Goal: Information Seeking & Learning: Find specific fact

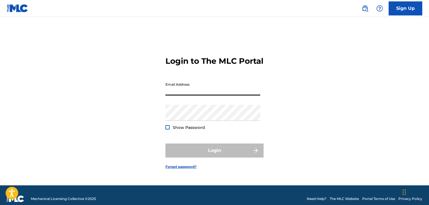
click at [206, 95] on input "Email Address" at bounding box center [212, 87] width 95 height 16
type input "[EMAIL_ADDRESS][DOMAIN_NAME]"
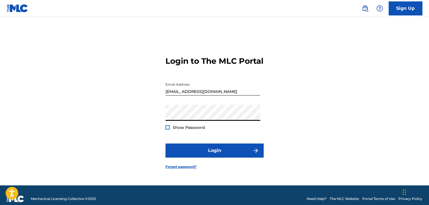
click at [168, 129] on div at bounding box center [167, 127] width 4 height 4
click at [168, 129] on img at bounding box center [167, 127] width 3 height 3
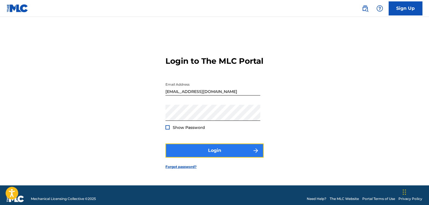
click at [207, 154] on button "Login" at bounding box center [214, 150] width 98 height 14
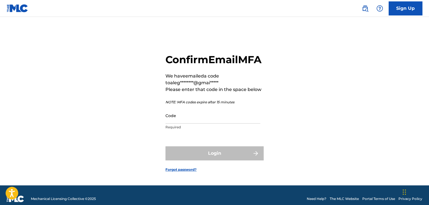
scroll to position [11, 0]
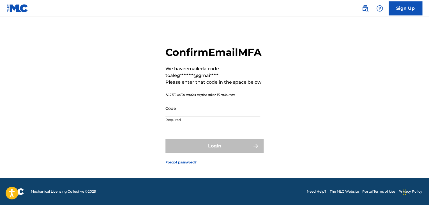
click at [175, 116] on input "Code" at bounding box center [212, 108] width 95 height 16
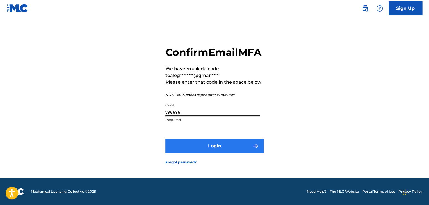
type input "796696"
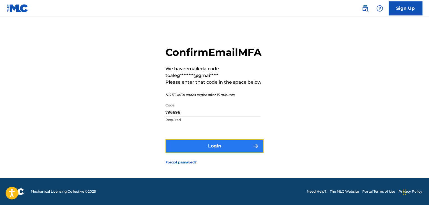
click at [223, 149] on button "Login" at bounding box center [214, 146] width 98 height 14
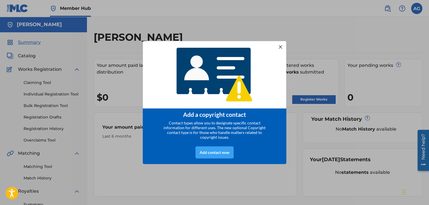
click at [220, 154] on div "Add contact now" at bounding box center [214, 152] width 38 height 12
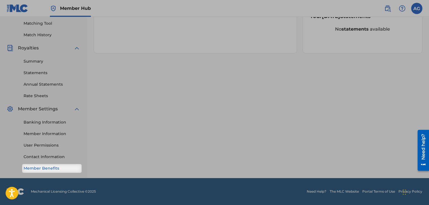
click at [49, 168] on link "Member Benefits" at bounding box center [52, 168] width 57 height 6
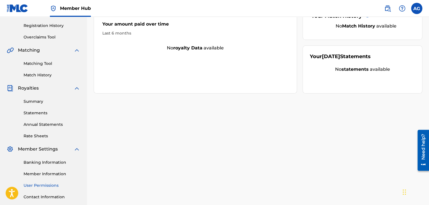
scroll to position [87, 0]
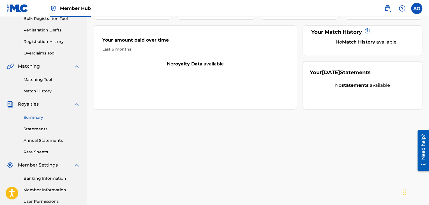
click at [37, 120] on link "Summary" at bounding box center [52, 117] width 57 height 6
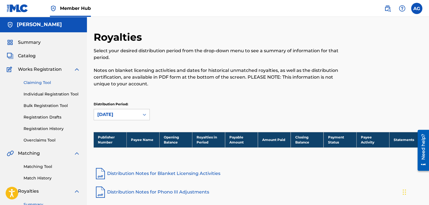
click at [47, 84] on link "Claiming Tool" at bounding box center [52, 83] width 57 height 6
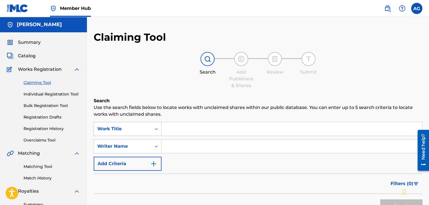
click at [155, 127] on div "Work Title" at bounding box center [128, 129] width 68 height 14
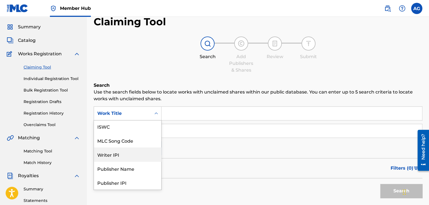
scroll to position [29, 0]
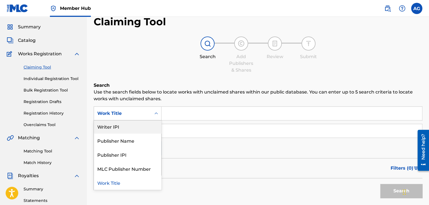
click at [150, 115] on div "Work Title" at bounding box center [122, 113] width 57 height 11
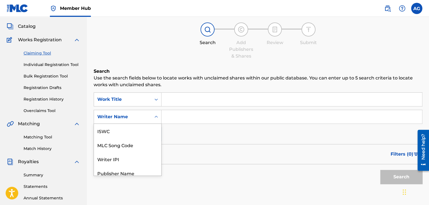
click at [158, 124] on div "7 results available. Use Up and Down to choose options, press Enter to select t…" at bounding box center [128, 117] width 68 height 14
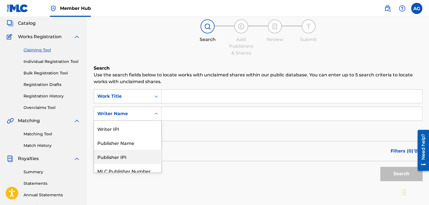
scroll to position [14, 0]
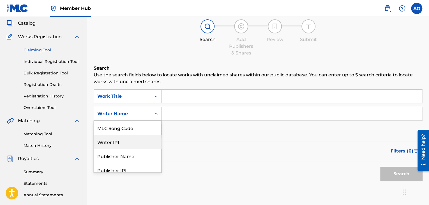
click at [137, 140] on div "Writer IPI" at bounding box center [127, 142] width 67 height 14
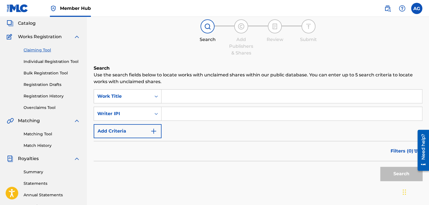
click at [178, 117] on input "Search Form" at bounding box center [291, 113] width 260 height 13
type input "l"
type input "[PERSON_NAME]"
click at [408, 174] on button "Search" at bounding box center [401, 173] width 42 height 14
drag, startPoint x: 211, startPoint y: 114, endPoint x: 158, endPoint y: 108, distance: 53.6
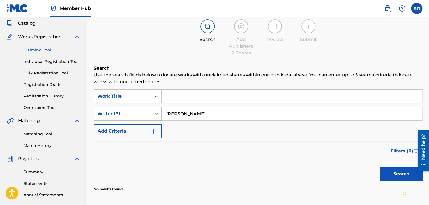
click at [158, 108] on div "SearchWithCriteriac272741d-ef6c-4bab-a7de-c58ebf338567 Writer [PERSON_NAME]" at bounding box center [258, 114] width 328 height 14
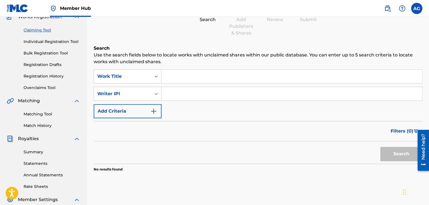
scroll to position [56, 0]
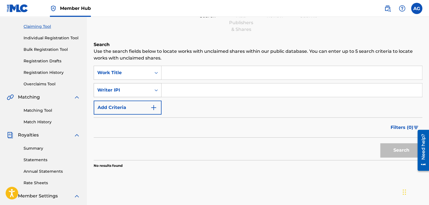
click at [157, 90] on icon "Search Form" at bounding box center [155, 90] width 3 height 2
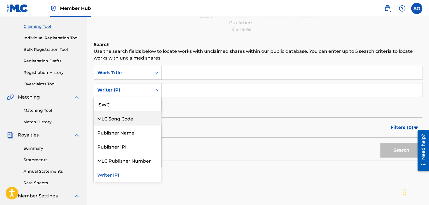
scroll to position [0, 0]
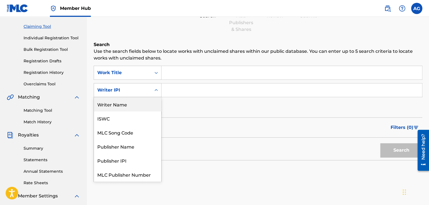
click at [135, 105] on div "Writer Name" at bounding box center [127, 104] width 67 height 14
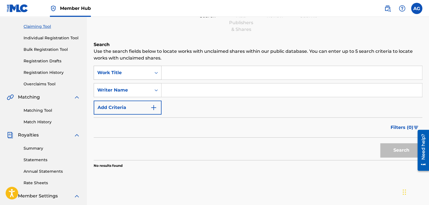
click at [157, 74] on icon "Search Form" at bounding box center [156, 73] width 6 height 6
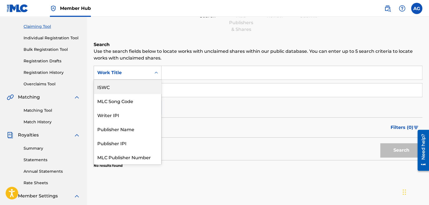
click at [172, 74] on input "Search Form" at bounding box center [291, 72] width 260 height 13
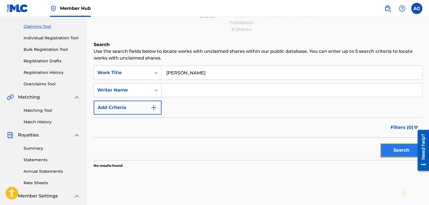
click at [400, 149] on button "Search" at bounding box center [401, 150] width 42 height 14
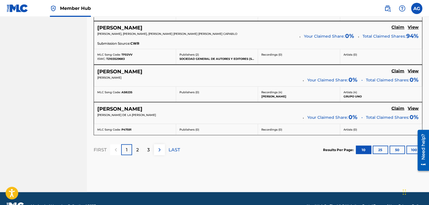
scroll to position [476, 0]
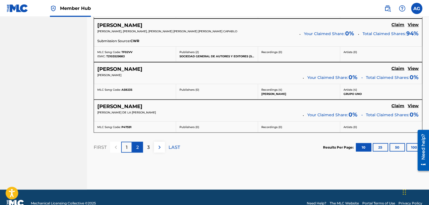
click at [136, 146] on p "2" at bounding box center [137, 146] width 3 height 7
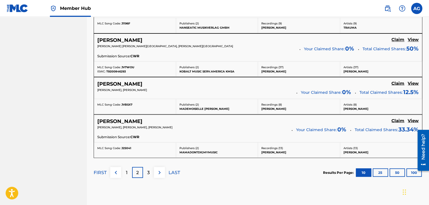
scroll to position [524, 0]
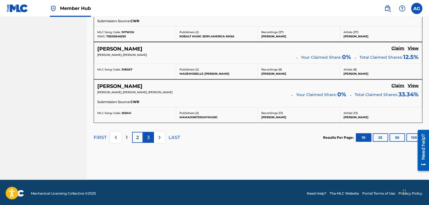
click at [150, 135] on div "3" at bounding box center [148, 136] width 11 height 11
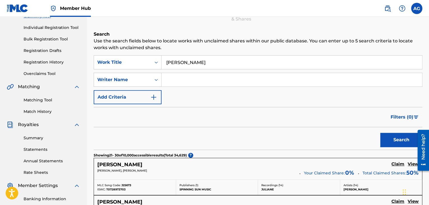
scroll to position [75, 0]
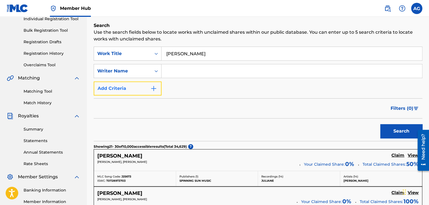
click at [155, 88] on img "Search Form" at bounding box center [153, 88] width 7 height 7
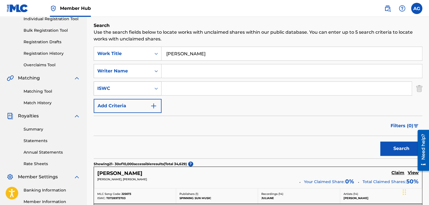
click at [158, 89] on icon "Search Form" at bounding box center [156, 88] width 6 height 6
click at [155, 89] on icon "Search Form" at bounding box center [156, 88] width 6 height 6
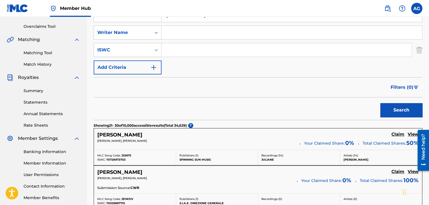
scroll to position [99, 0]
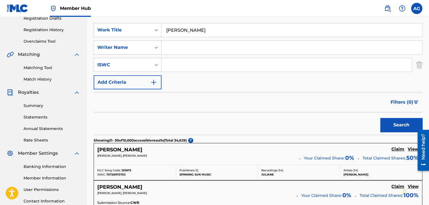
click at [207, 32] on input "[PERSON_NAME]" at bounding box center [291, 29] width 260 height 13
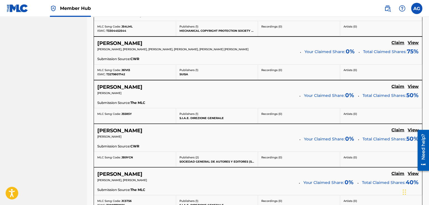
scroll to position [547, 0]
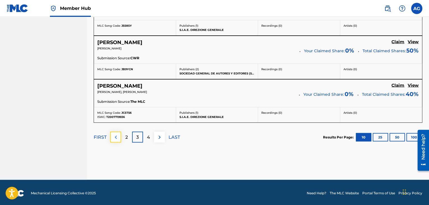
click at [118, 137] on img at bounding box center [115, 137] width 7 height 7
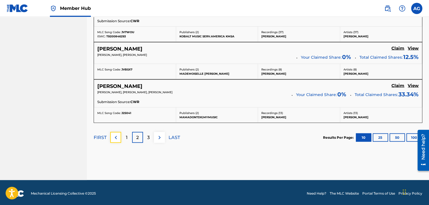
click at [118, 137] on img at bounding box center [115, 137] width 7 height 7
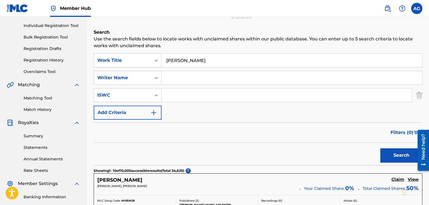
scroll to position [84, 0]
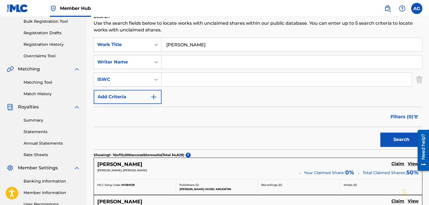
click at [204, 47] on input "[PERSON_NAME]" at bounding box center [291, 44] width 260 height 13
click at [394, 136] on button "Search" at bounding box center [401, 139] width 42 height 14
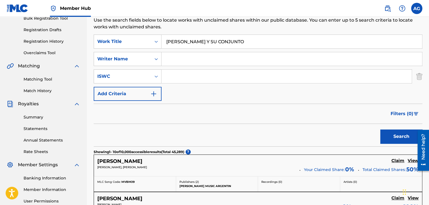
scroll to position [0, 0]
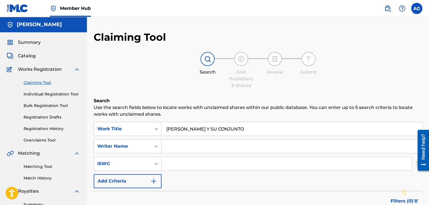
drag, startPoint x: 263, startPoint y: 128, endPoint x: 167, endPoint y: 118, distance: 96.1
type input "PISTOLEROS FAMOSOS"
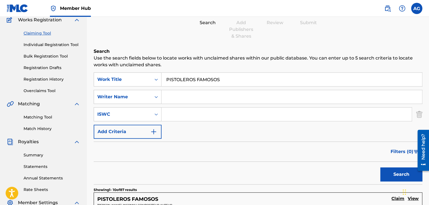
scroll to position [56, 0]
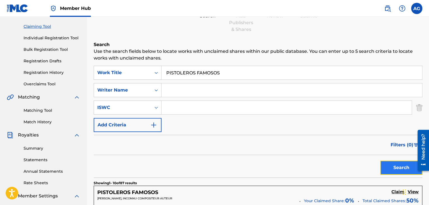
click at [393, 168] on button "Search" at bounding box center [401, 167] width 42 height 14
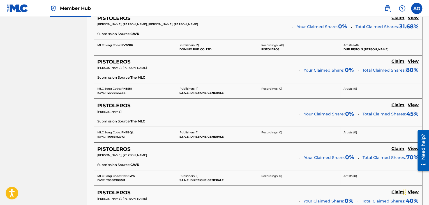
scroll to position [547, 0]
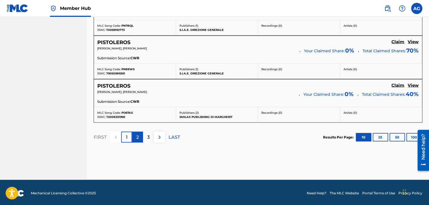
click at [136, 134] on p "2" at bounding box center [137, 137] width 3 height 7
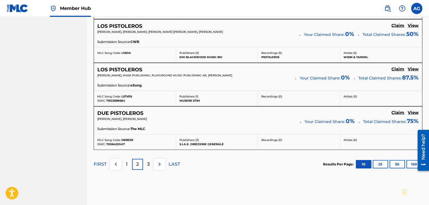
scroll to position [543, 0]
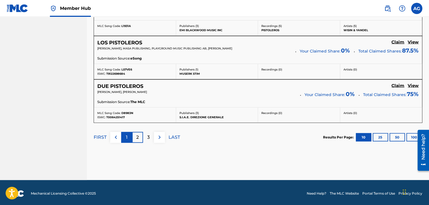
click at [127, 135] on div "1" at bounding box center [126, 137] width 11 height 11
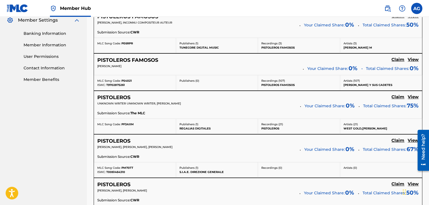
scroll to position [179, 0]
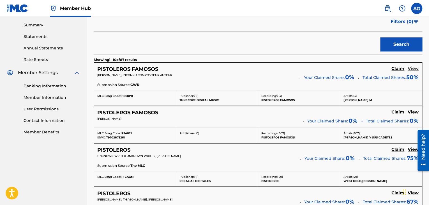
click at [415, 68] on h5 "View" at bounding box center [413, 68] width 11 height 5
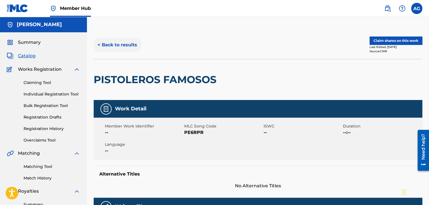
click at [124, 43] on button "< Back to results" at bounding box center [117, 45] width 47 height 14
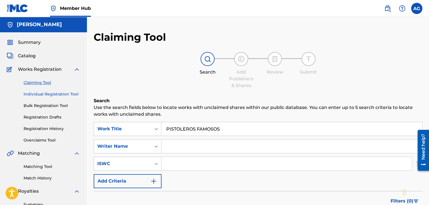
click at [45, 95] on link "Individual Registration Tool" at bounding box center [52, 94] width 57 height 6
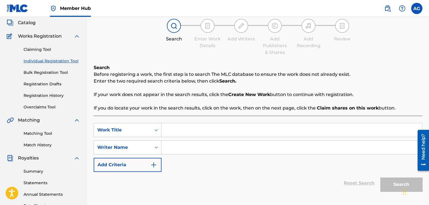
scroll to position [28, 0]
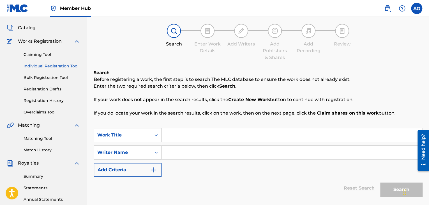
click at [179, 133] on input "Search Form" at bounding box center [291, 134] width 260 height 13
click at [45, 79] on link "Bulk Registration Tool" at bounding box center [52, 78] width 57 height 6
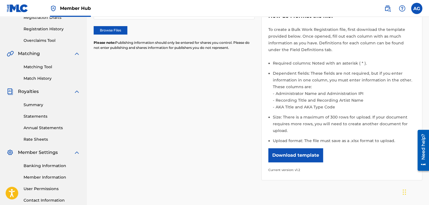
scroll to position [112, 0]
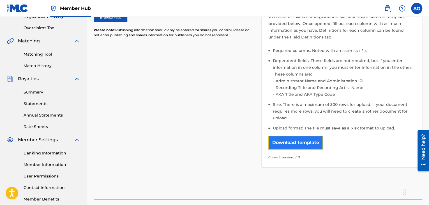
click at [306, 142] on button "Download template" at bounding box center [295, 142] width 55 height 14
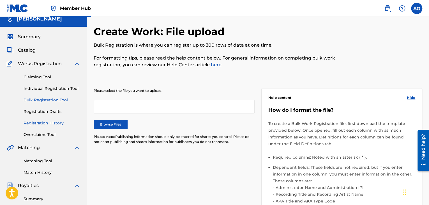
scroll to position [0, 0]
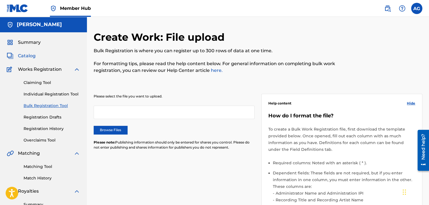
click at [13, 55] on link "Catalog" at bounding box center [21, 55] width 29 height 7
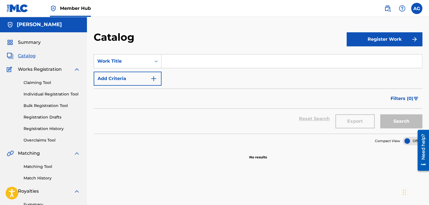
click at [78, 69] on img at bounding box center [76, 69] width 7 height 7
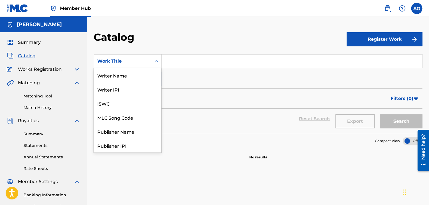
click at [157, 64] on icon "Search Form" at bounding box center [156, 61] width 6 height 6
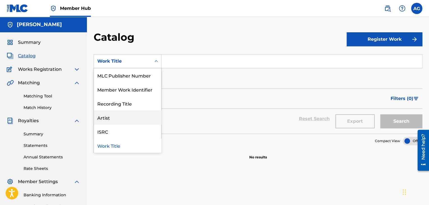
click at [115, 116] on div "Artist" at bounding box center [127, 117] width 67 height 14
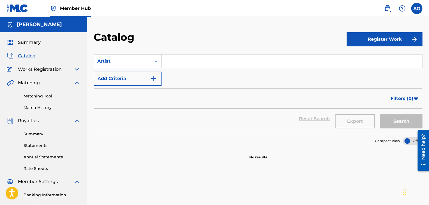
click at [171, 64] on input "Search Form" at bounding box center [291, 60] width 260 height 13
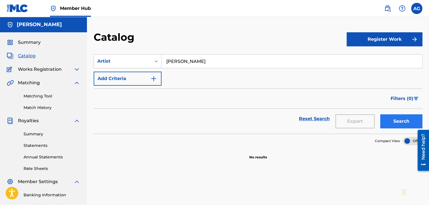
type input "[PERSON_NAME]"
click at [401, 118] on button "Search" at bounding box center [401, 121] width 42 height 14
click at [157, 62] on icon "Search Form" at bounding box center [156, 61] width 6 height 6
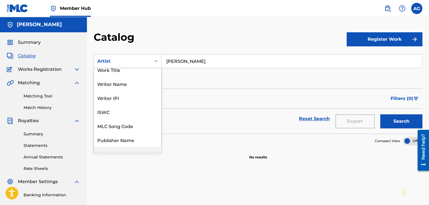
scroll to position [0, 0]
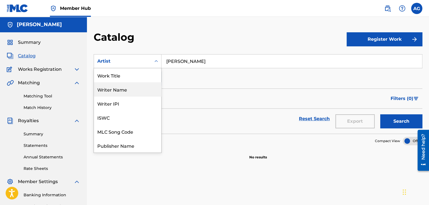
click at [145, 89] on div "Writer Name" at bounding box center [127, 89] width 67 height 14
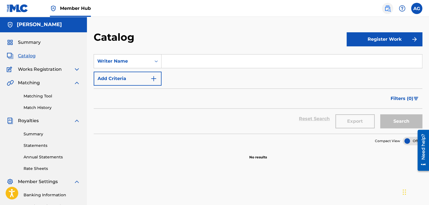
click at [387, 9] on img at bounding box center [387, 8] width 7 height 7
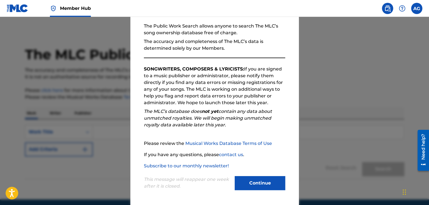
scroll to position [21, 0]
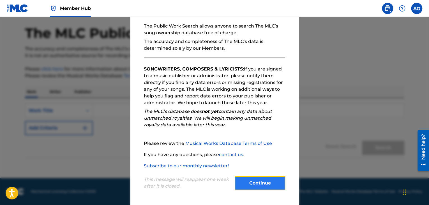
click at [251, 179] on button "Continue" at bounding box center [260, 183] width 50 height 14
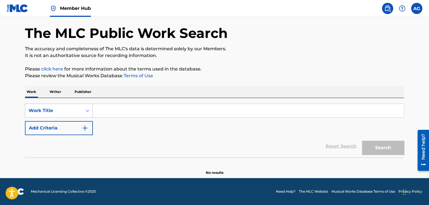
click at [89, 110] on icon "Search Form" at bounding box center [88, 111] width 6 height 6
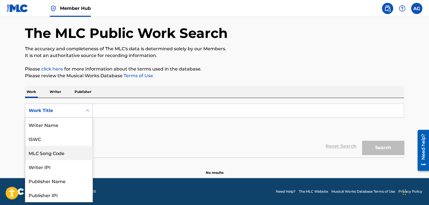
scroll to position [28, 0]
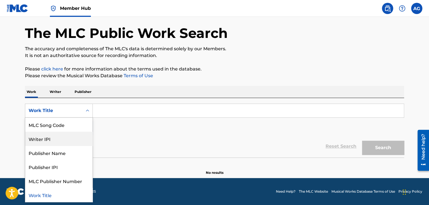
click at [102, 140] on div "Reset Search Search" at bounding box center [214, 146] width 379 height 22
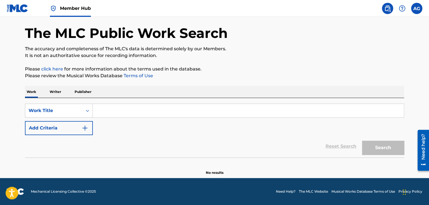
click at [56, 90] on p "Writer" at bounding box center [55, 92] width 15 height 12
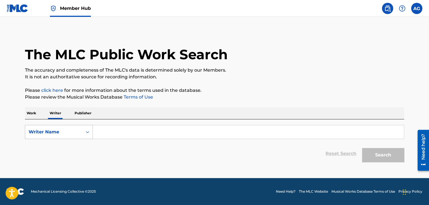
click at [86, 130] on icon "Search Form" at bounding box center [88, 132] width 6 height 6
click at [88, 115] on p "Publisher" at bounding box center [83, 113] width 20 height 12
click at [87, 131] on icon "Search Form" at bounding box center [88, 132] width 6 height 6
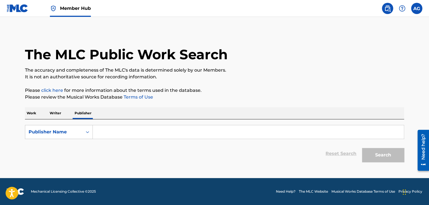
click at [33, 113] on p "Work" at bounding box center [31, 113] width 13 height 12
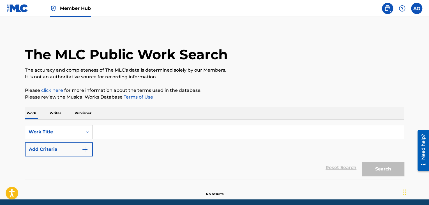
click at [89, 129] on div "Work Title" at bounding box center [59, 132] width 68 height 14
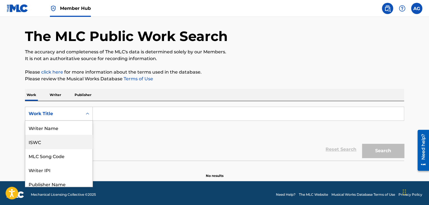
click at [117, 117] on input "Search Form" at bounding box center [248, 113] width 311 height 13
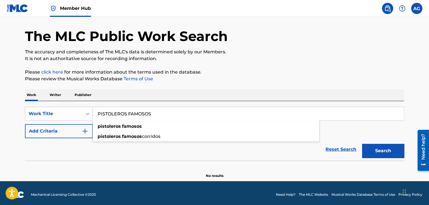
type input "PISTOLEROS FAMOSOS"
click at [362, 143] on button "Search" at bounding box center [383, 150] width 42 height 14
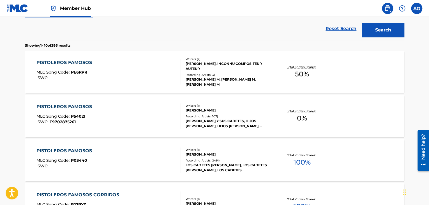
scroll to position [130, 0]
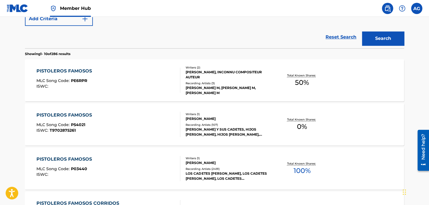
click at [80, 115] on div "PISTOLEROS FAMOSOS" at bounding box center [65, 115] width 58 height 7
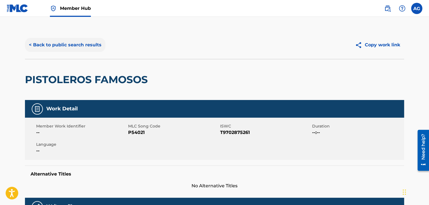
click at [55, 43] on button "< Back to public search results" at bounding box center [65, 45] width 80 height 14
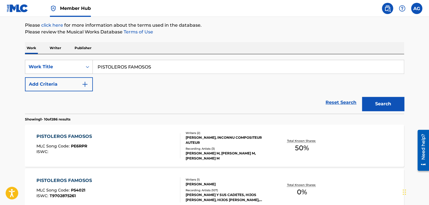
scroll to position [84, 0]
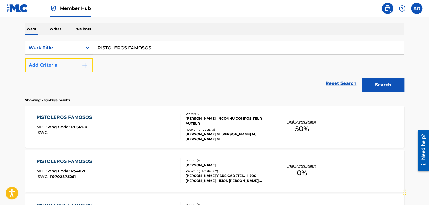
click at [86, 66] on img "Search Form" at bounding box center [85, 65] width 7 height 7
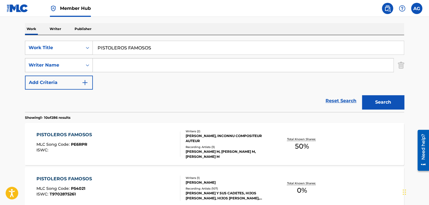
click at [86, 64] on icon "Search Form" at bounding box center [88, 65] width 6 height 6
click at [107, 83] on div "SearchWithCriteriaa5815b28-a4c4-4273-882c-d5cefb95ab2c Work Title PISTOLEROS FA…" at bounding box center [214, 65] width 379 height 49
click at [403, 67] on img "Search Form" at bounding box center [401, 65] width 6 height 14
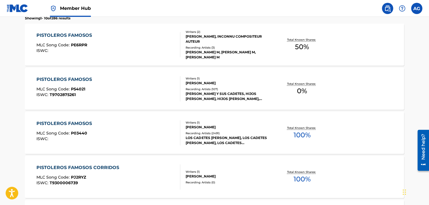
scroll to position [168, 0]
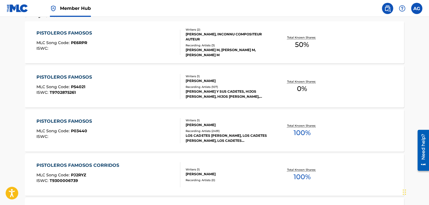
click at [239, 92] on div "[PERSON_NAME] Y SUS CADETES, HIJOS [PERSON_NAME], HIJOS [PERSON_NAME], HIJOS [P…" at bounding box center [228, 94] width 85 height 10
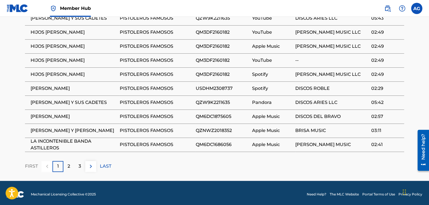
scroll to position [336, 0]
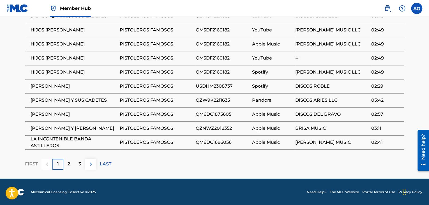
click at [423, 144] on div "Need help?" at bounding box center [423, 146] width 8 height 26
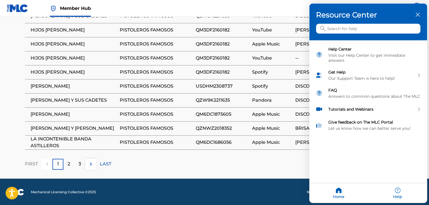
click at [264, 161] on div at bounding box center [214, 102] width 429 height 205
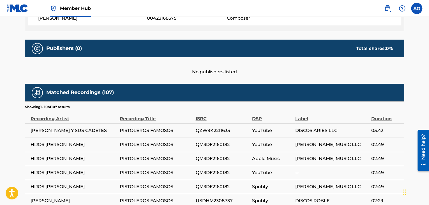
scroll to position [252, 0]
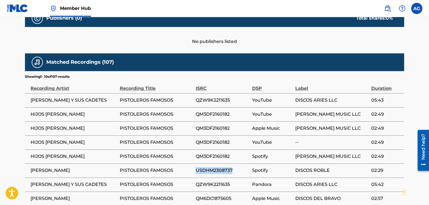
drag, startPoint x: 196, startPoint y: 170, endPoint x: 231, endPoint y: 168, distance: 34.5
click at [231, 168] on span "USDHM2308737" at bounding box center [222, 170] width 54 height 7
copy span "USDHM2308737"
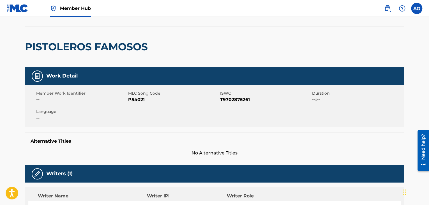
scroll to position [0, 0]
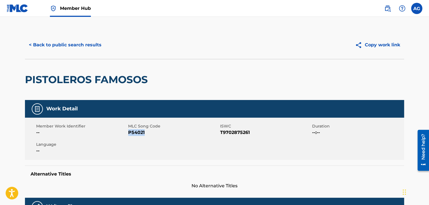
drag, startPoint x: 129, startPoint y: 132, endPoint x: 144, endPoint y: 132, distance: 15.4
click at [144, 132] on span "P54021" at bounding box center [173, 132] width 91 height 7
copy span "P54021"
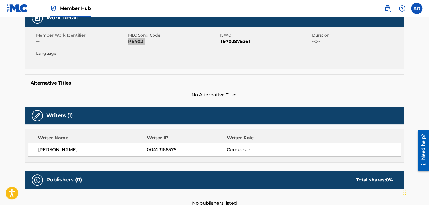
scroll to position [84, 0]
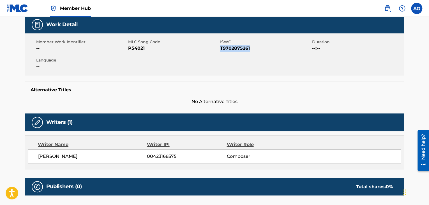
drag, startPoint x: 220, startPoint y: 48, endPoint x: 249, endPoint y: 48, distance: 28.6
click at [249, 48] on span "T9702875261" at bounding box center [265, 48] width 91 height 7
copy span "T9702875261"
drag, startPoint x: 147, startPoint y: 156, endPoint x: 177, endPoint y: 156, distance: 30.3
click at [177, 156] on span "00423168575" at bounding box center [187, 156] width 80 height 7
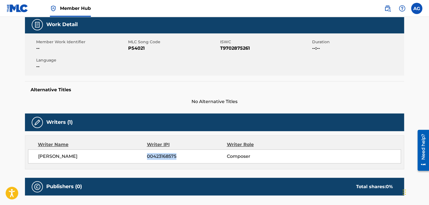
copy span "00423168575"
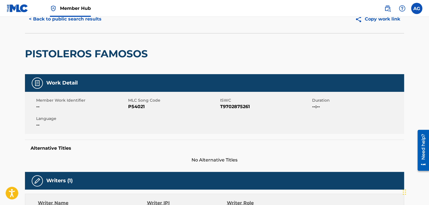
scroll to position [0, 0]
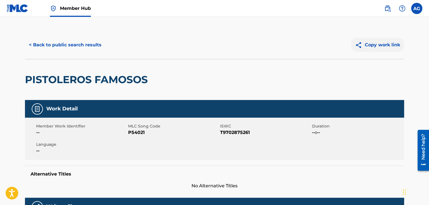
click at [371, 45] on button "Copy work link" at bounding box center [377, 45] width 53 height 14
click at [59, 44] on button "< Back to public search results" at bounding box center [65, 45] width 80 height 14
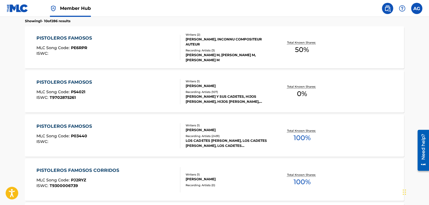
scroll to position [155, 0]
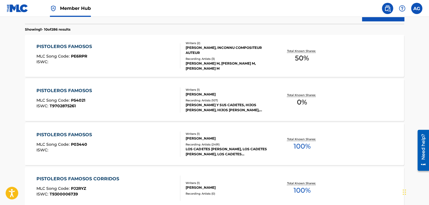
click at [71, 145] on span "P03440" at bounding box center [79, 144] width 16 height 5
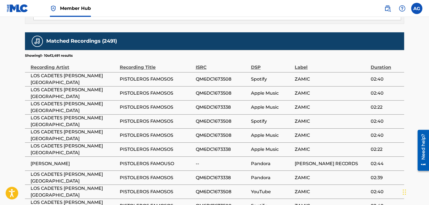
scroll to position [392, 0]
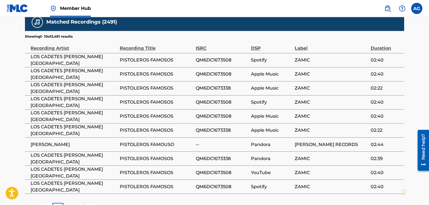
click at [248, 202] on div "FIRST 1 2 3 LAST" at bounding box center [214, 207] width 379 height 11
